Goal: Navigation & Orientation: Find specific page/section

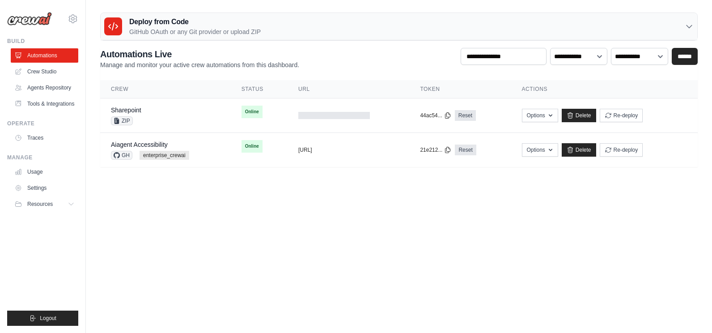
click at [187, 222] on body "[PERSON_NAME][EMAIL_ADDRESS][PERSON_NAME][DOMAIN_NAME] Settings Build Automatio…" at bounding box center [356, 166] width 712 height 333
click at [242, 108] on span "Online" at bounding box center [252, 112] width 21 height 13
click at [409, 264] on body "[PERSON_NAME][EMAIL_ADDRESS][PERSON_NAME][DOMAIN_NAME] Settings Build Automatio…" at bounding box center [356, 166] width 712 height 333
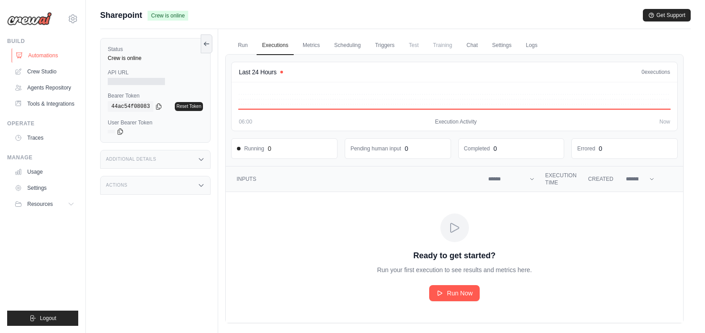
click at [48, 56] on link "Automations" at bounding box center [46, 55] width 68 height 14
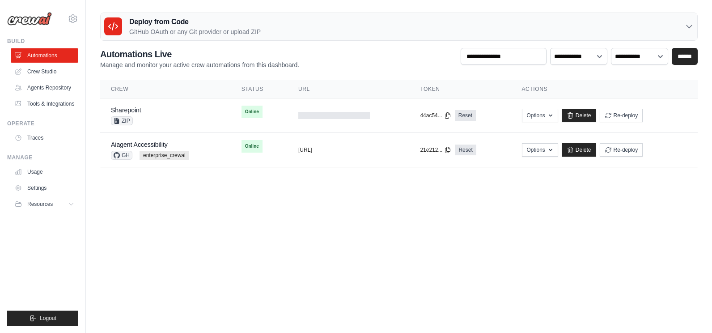
click at [318, 226] on body "[PERSON_NAME][EMAIL_ADDRESS][PERSON_NAME][DOMAIN_NAME] Settings Build Automatio…" at bounding box center [356, 166] width 712 height 333
click at [317, 254] on body "[PERSON_NAME][EMAIL_ADDRESS][PERSON_NAME][DOMAIN_NAME] Settings Build Automatio…" at bounding box center [356, 166] width 712 height 333
